Goal: Book appointment/travel/reservation

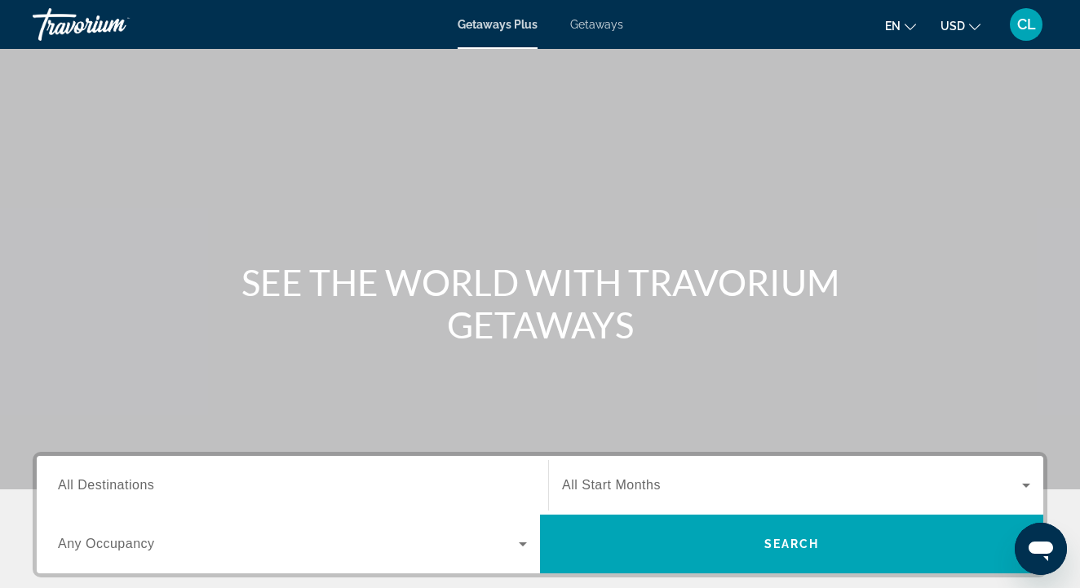
click at [120, 491] on span "All Destinations" at bounding box center [106, 485] width 96 height 14
click at [120, 491] on input "Destination All Destinations" at bounding box center [292, 486] width 469 height 20
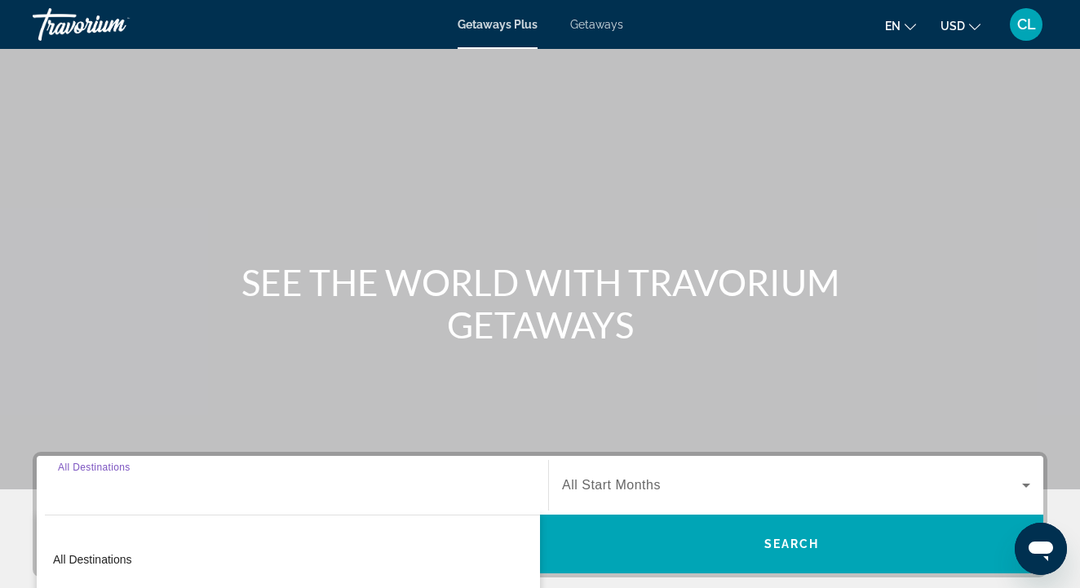
scroll to position [352, 0]
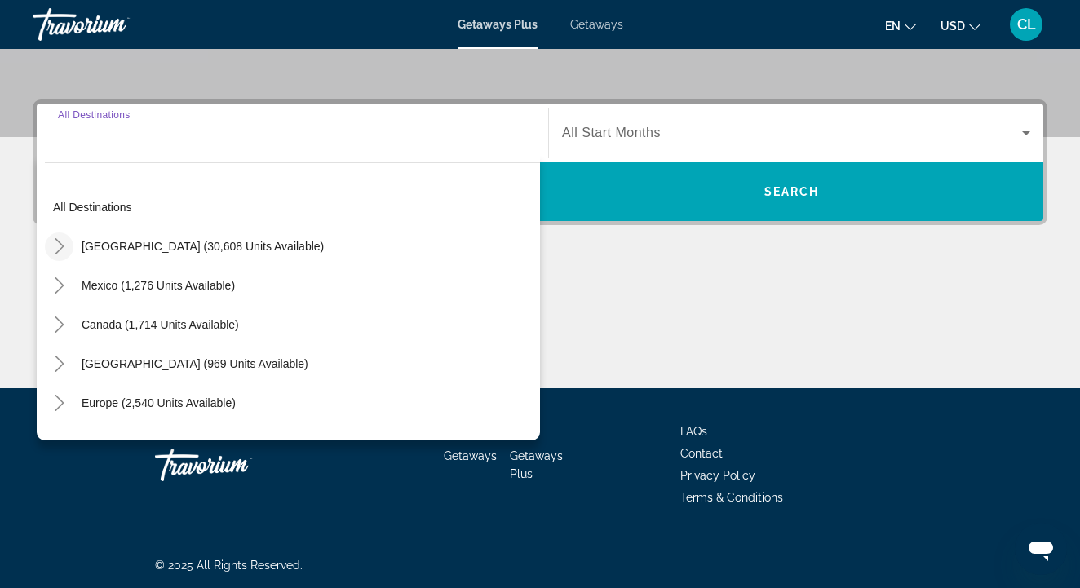
click at [60, 249] on icon "Toggle United States (30,608 units available)" at bounding box center [59, 246] width 16 height 16
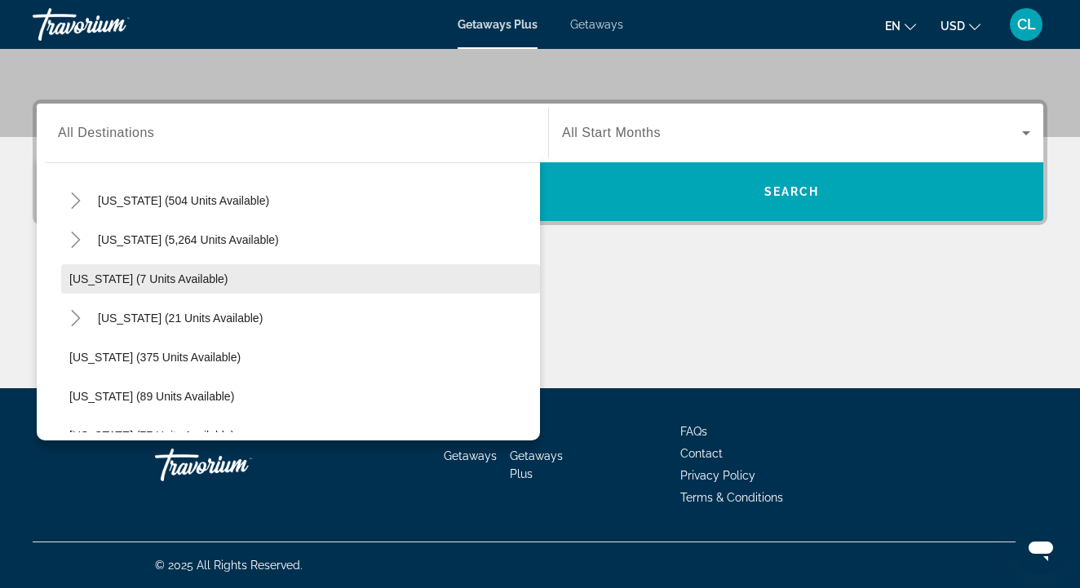
scroll to position [208, 0]
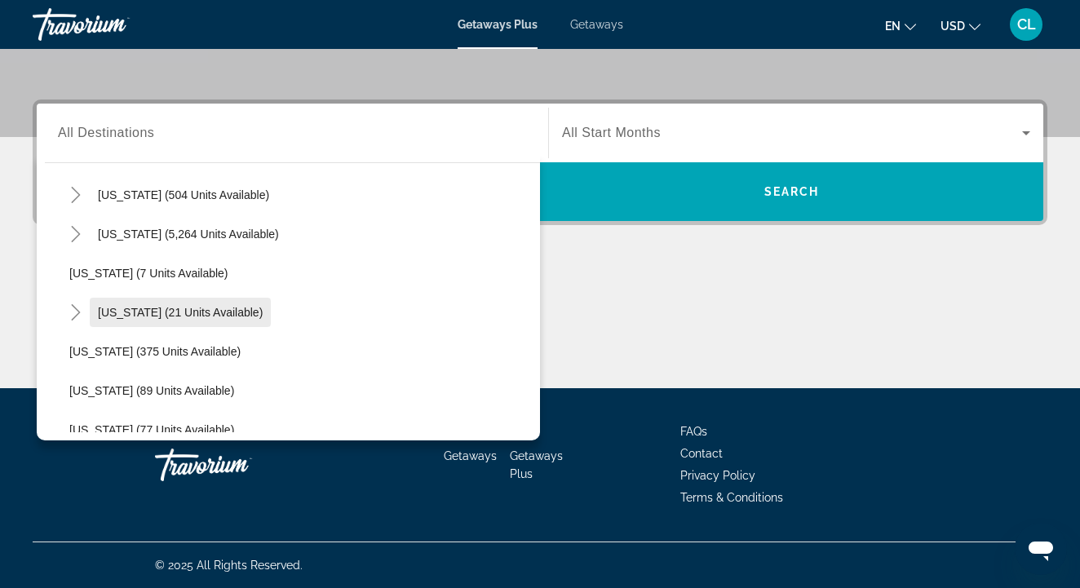
click at [96, 316] on span "Search widget" at bounding box center [180, 312] width 181 height 39
type input "**********"
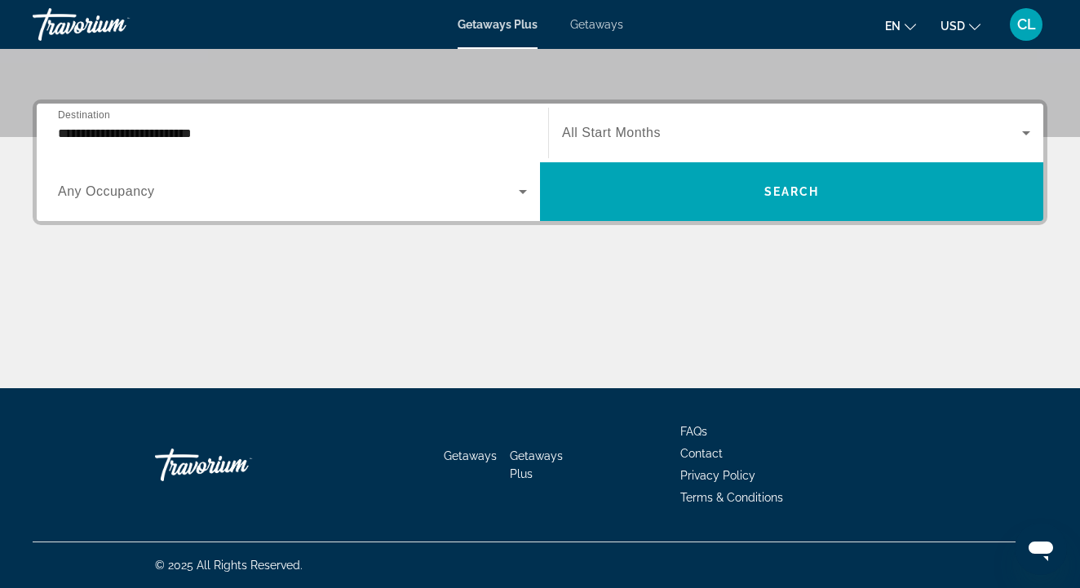
click at [616, 138] on span "All Start Months" at bounding box center [611, 133] width 99 height 14
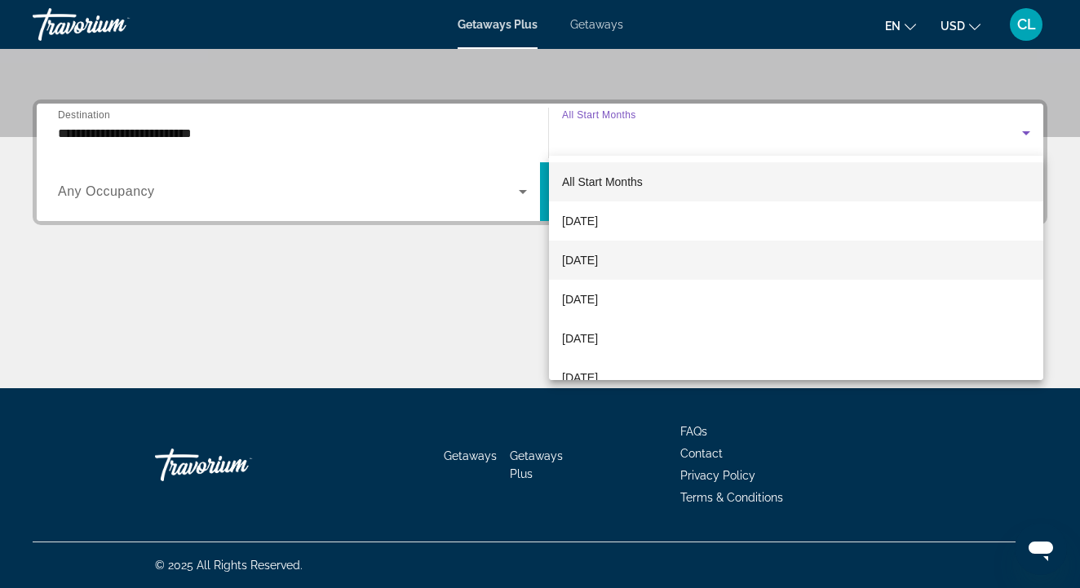
click at [598, 263] on span "[DATE]" at bounding box center [580, 260] width 36 height 20
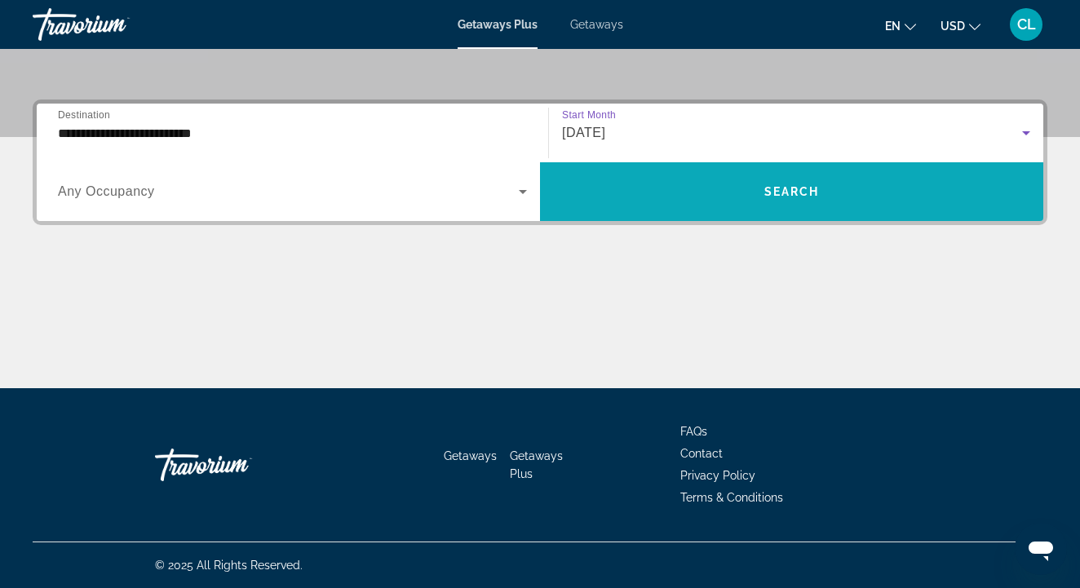
click at [637, 200] on span "Search widget" at bounding box center [791, 191] width 503 height 39
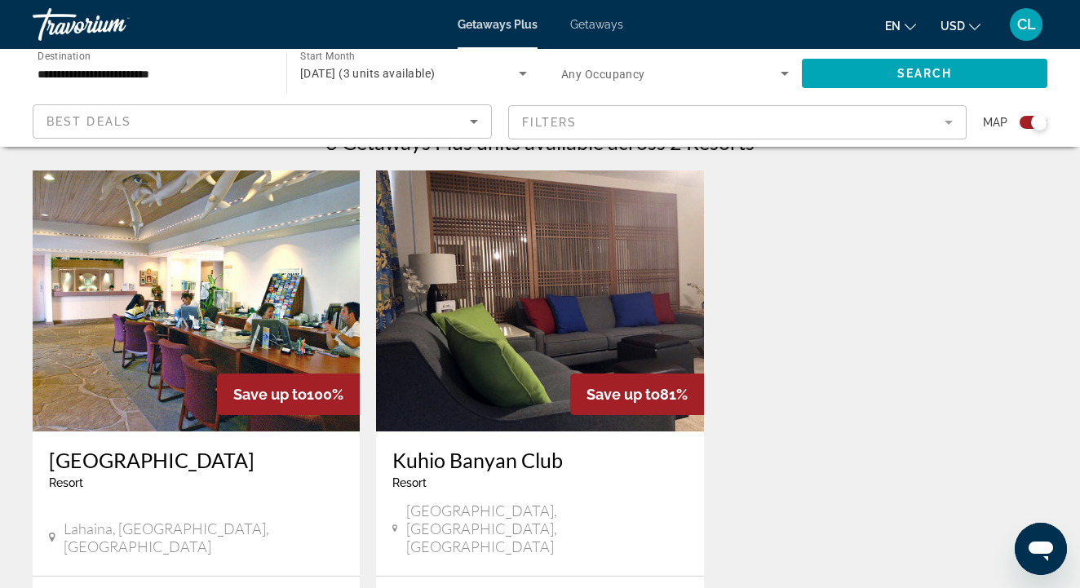
scroll to position [350, 0]
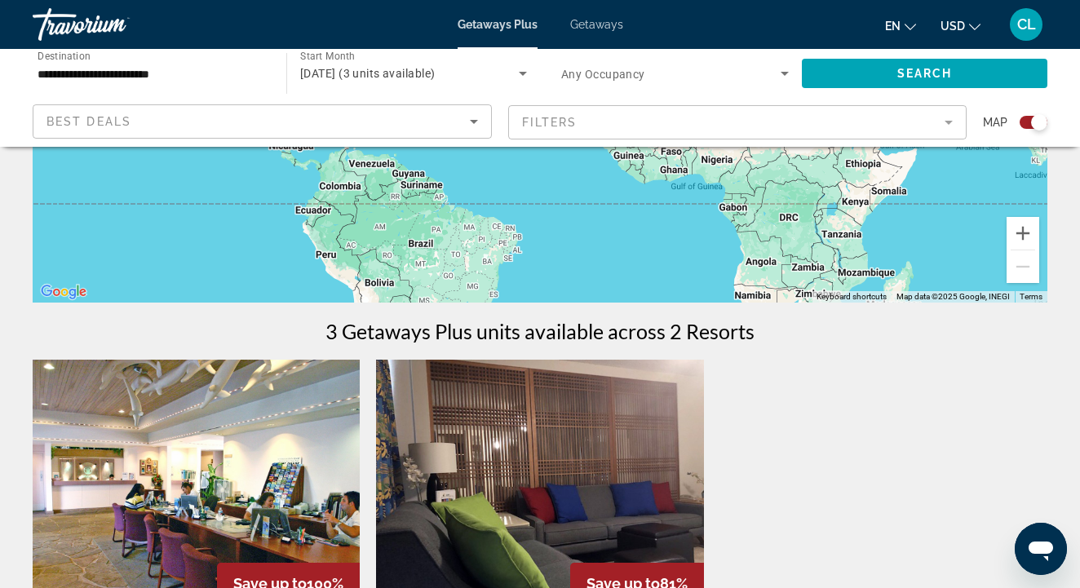
click at [607, 25] on span "Getaways" at bounding box center [596, 24] width 53 height 13
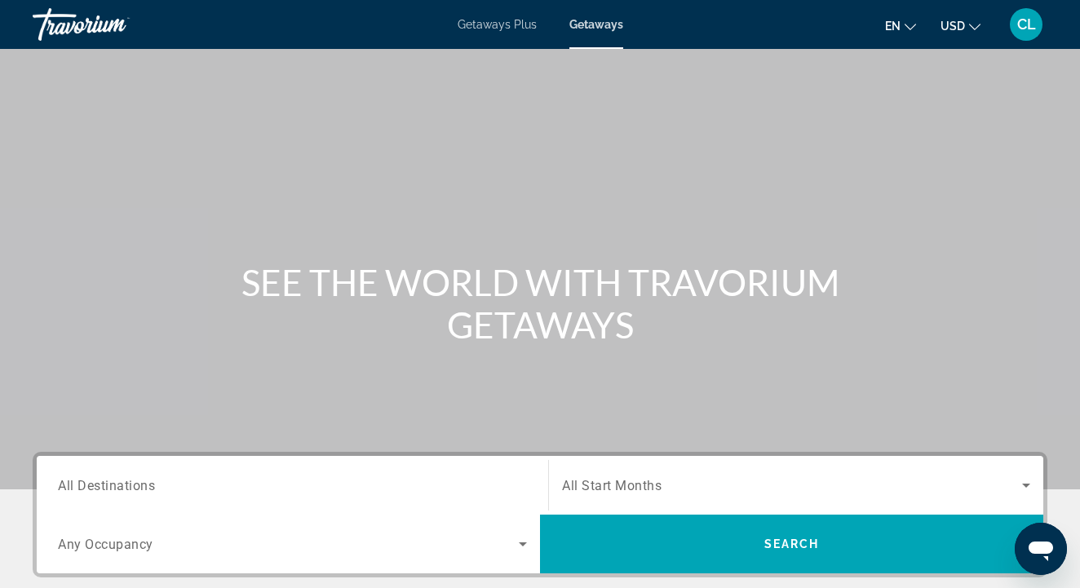
click at [124, 484] on span "All Destinations" at bounding box center [106, 484] width 97 height 15
click at [124, 484] on input "Destination All Destinations" at bounding box center [292, 486] width 469 height 20
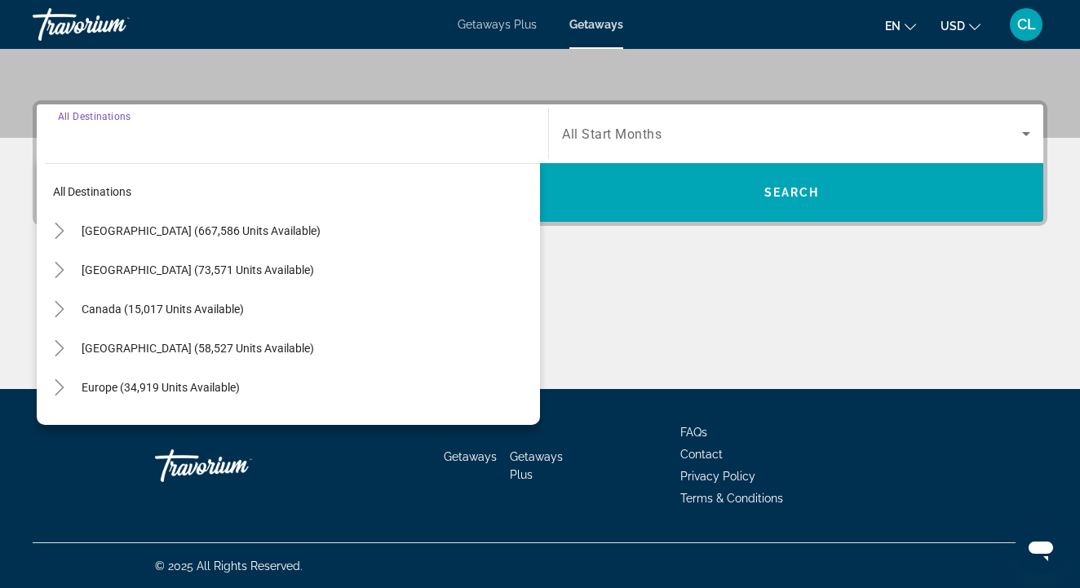
scroll to position [352, 0]
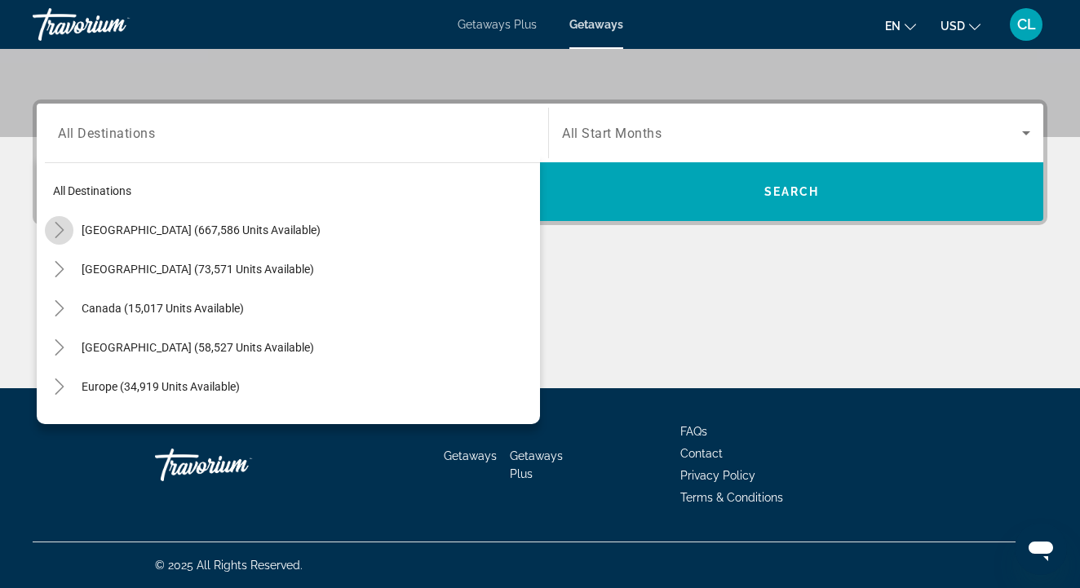
click at [63, 233] on icon "Toggle United States (667,586 units available)" at bounding box center [59, 230] width 16 height 16
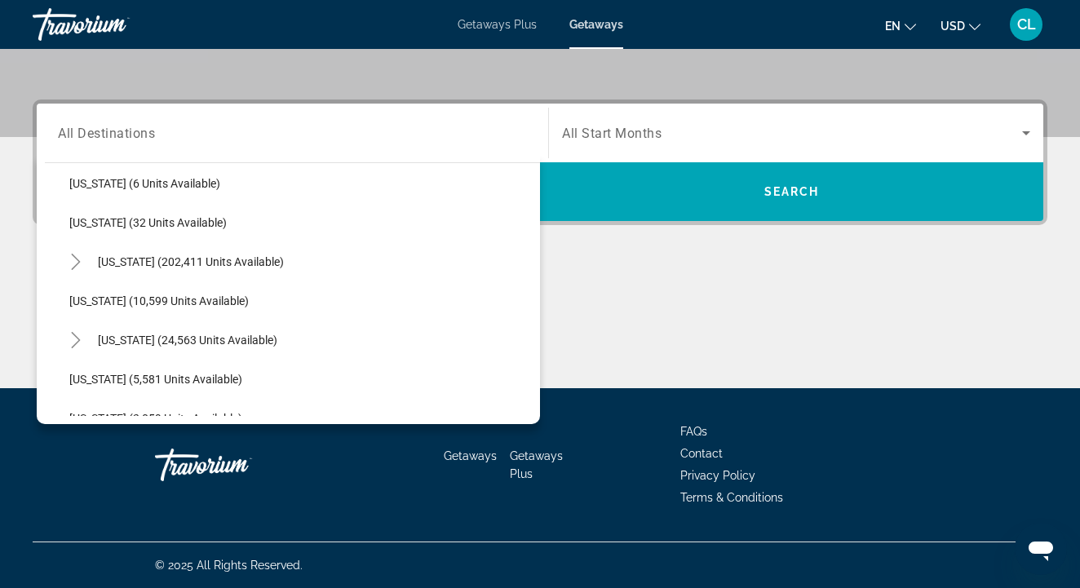
scroll to position [249, 0]
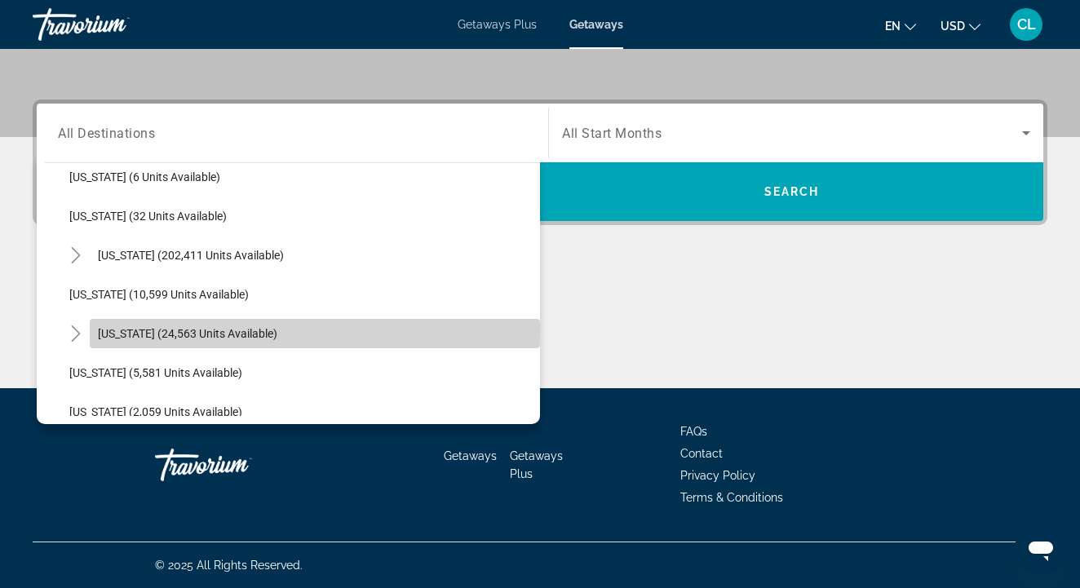
click at [117, 334] on span "[US_STATE] (24,563 units available)" at bounding box center [187, 333] width 179 height 13
type input "**********"
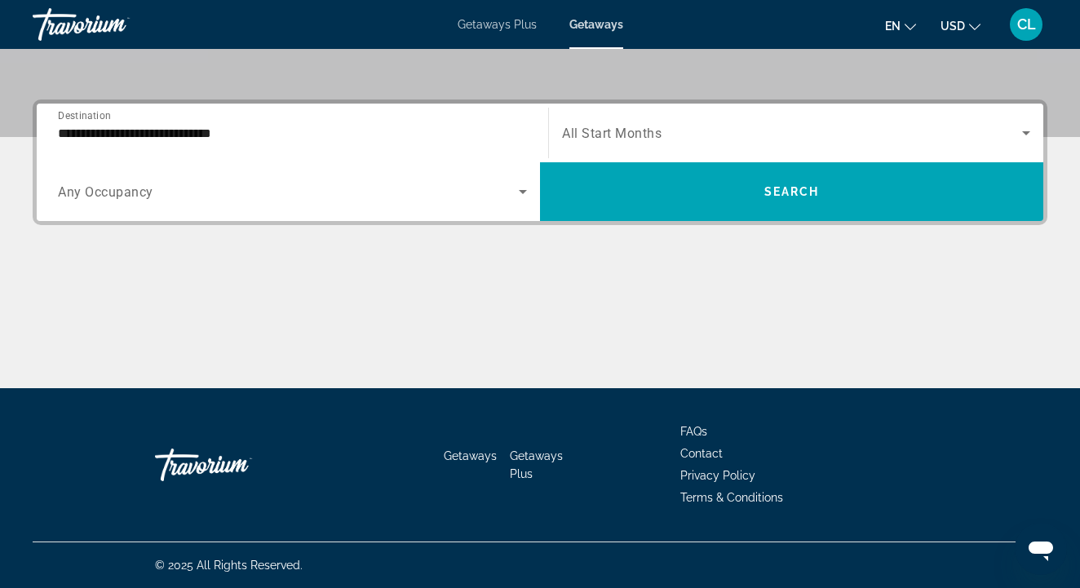
click at [653, 140] on span "All Start Months" at bounding box center [612, 133] width 100 height 15
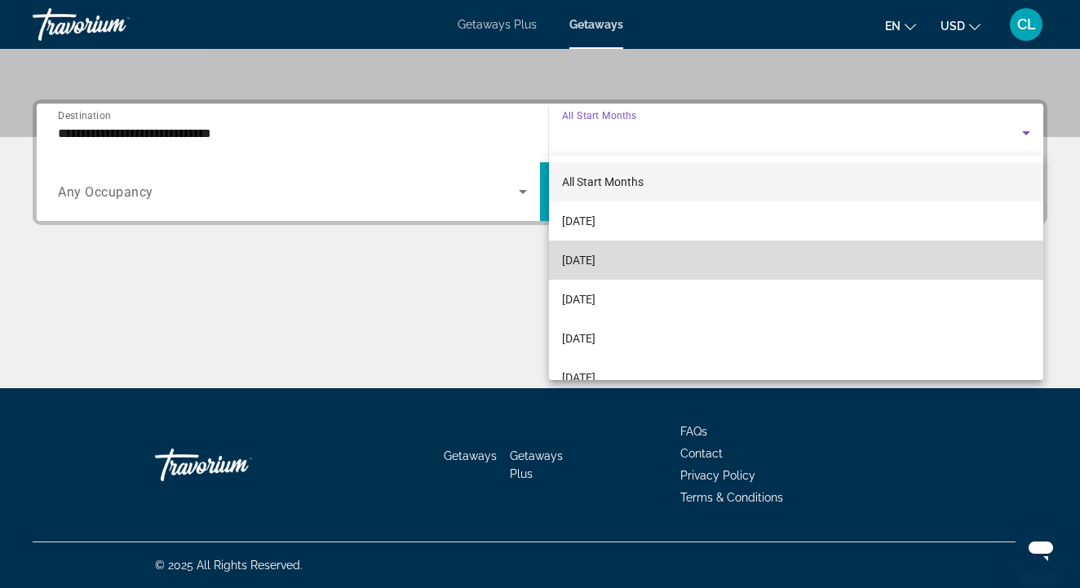
click at [595, 259] on span "[DATE]" at bounding box center [578, 260] width 33 height 20
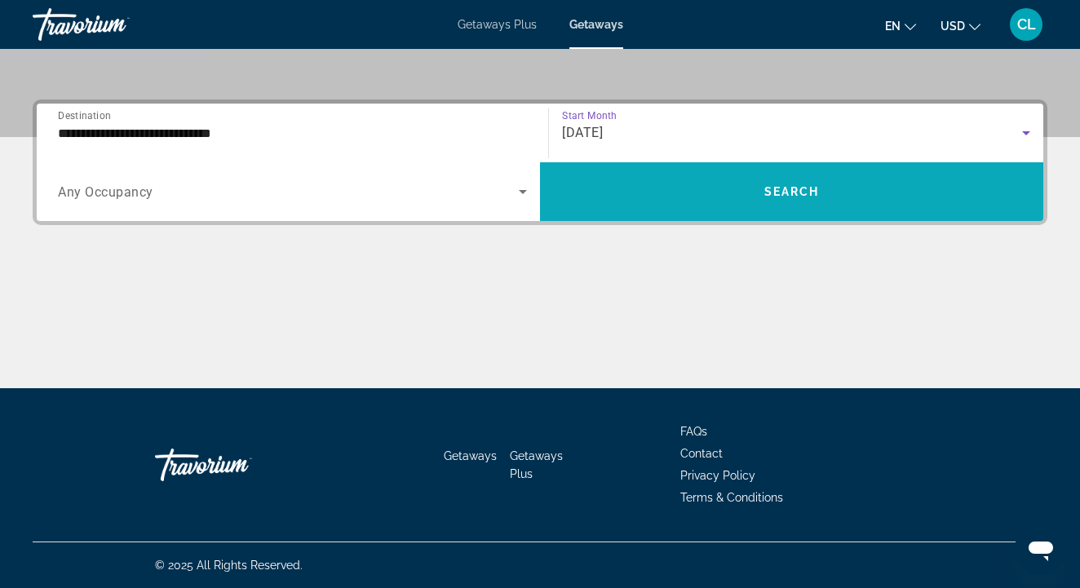
click at [663, 185] on span "Search widget" at bounding box center [791, 191] width 503 height 39
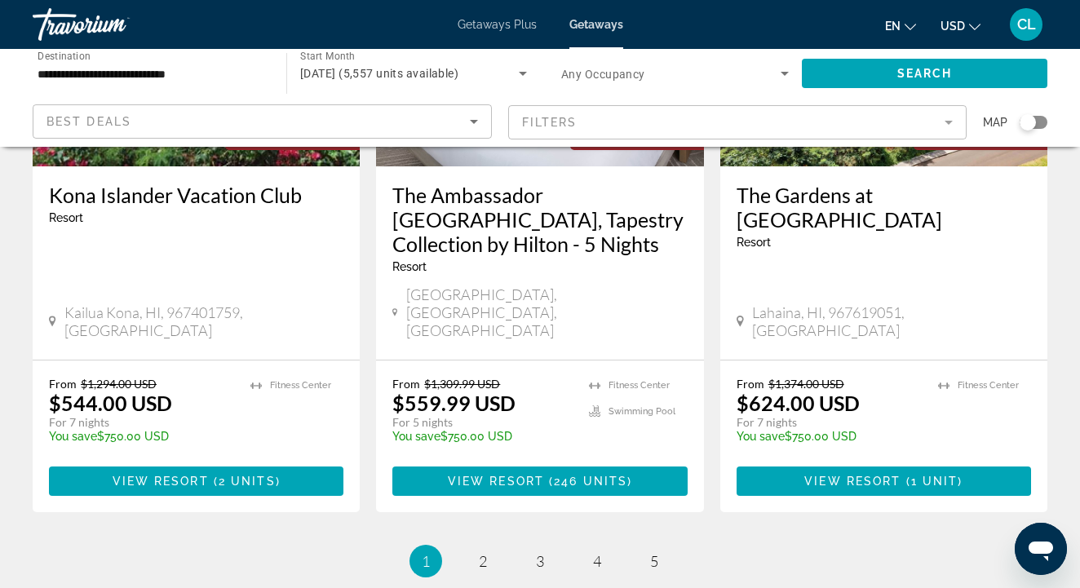
scroll to position [2247, 0]
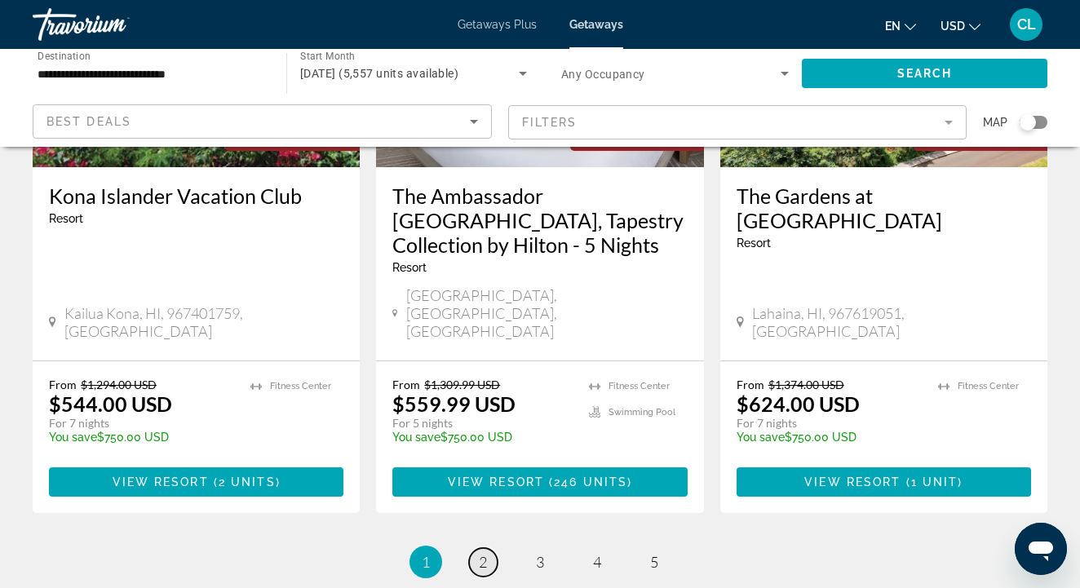
click at [480, 553] on span "2" at bounding box center [483, 562] width 8 height 18
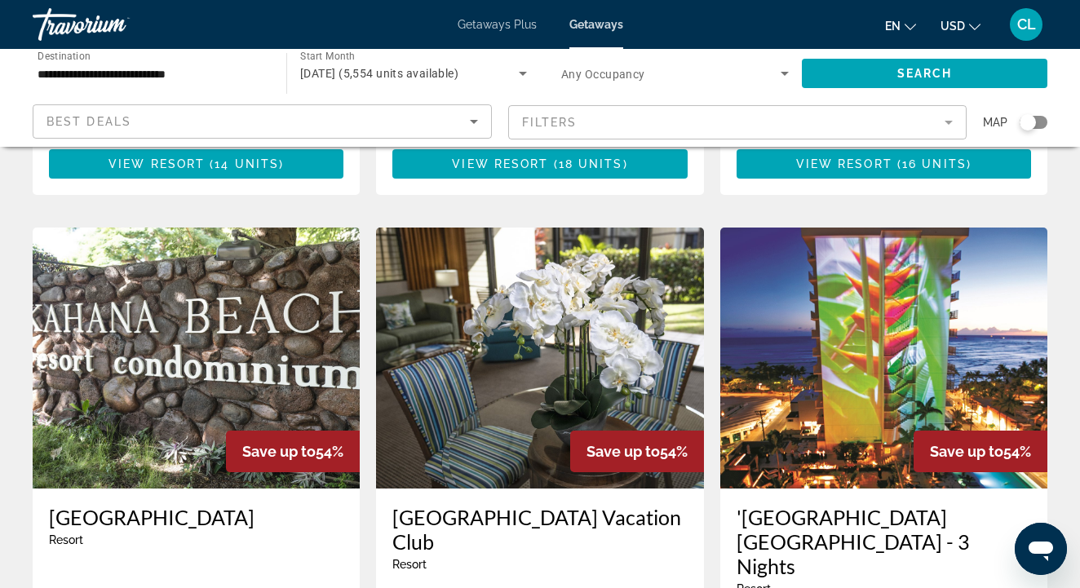
scroll to position [589, 0]
